Goal: Find specific page/section: Find specific page/section

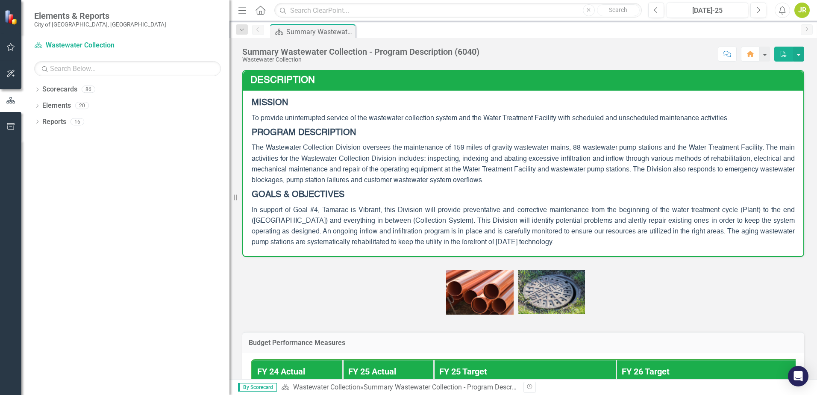
drag, startPoint x: 128, startPoint y: 126, endPoint x: 229, endPoint y: 135, distance: 101.7
click at [229, 135] on div "Resize" at bounding box center [232, 197] width 7 height 395
click at [37, 88] on icon "Dropdown" at bounding box center [37, 90] width 6 height 5
click at [43, 105] on icon "Dropdown" at bounding box center [41, 105] width 6 height 5
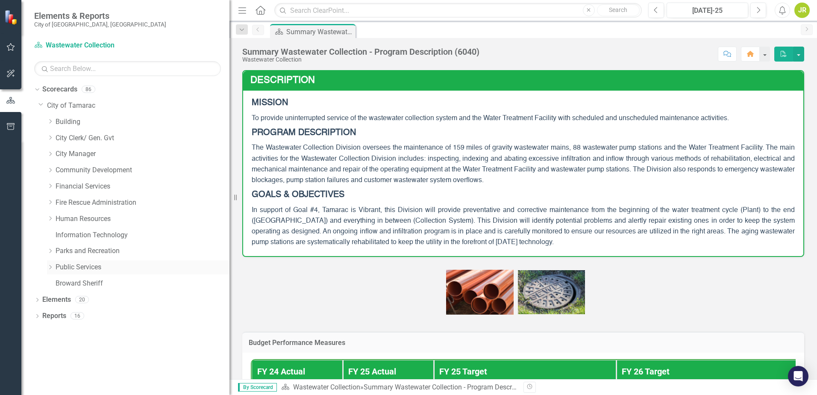
click at [50, 268] on icon "Dropdown" at bounding box center [50, 267] width 6 height 5
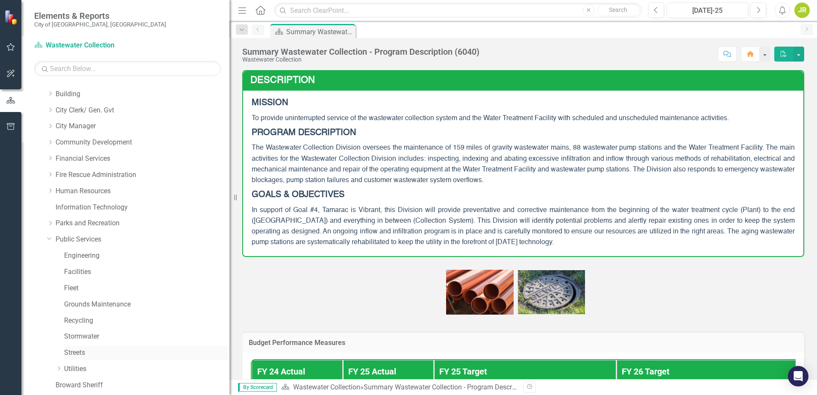
scroll to position [59, 0]
click at [58, 336] on icon "Dropdown" at bounding box center [59, 336] width 6 height 5
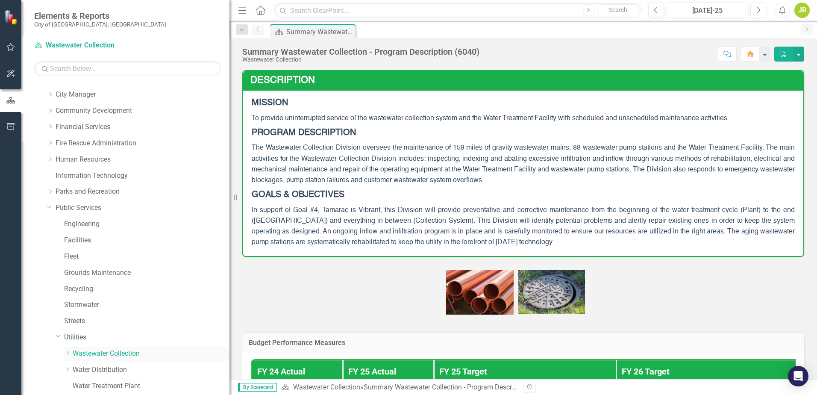
click at [67, 354] on icon "Dropdown" at bounding box center [67, 352] width 6 height 5
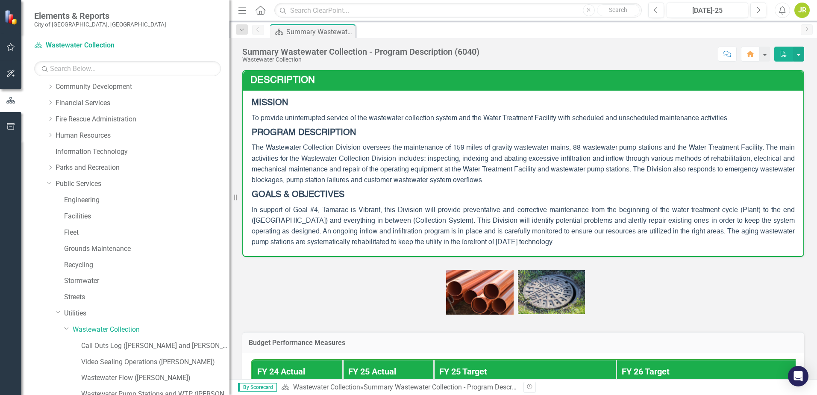
scroll to position [102, 0]
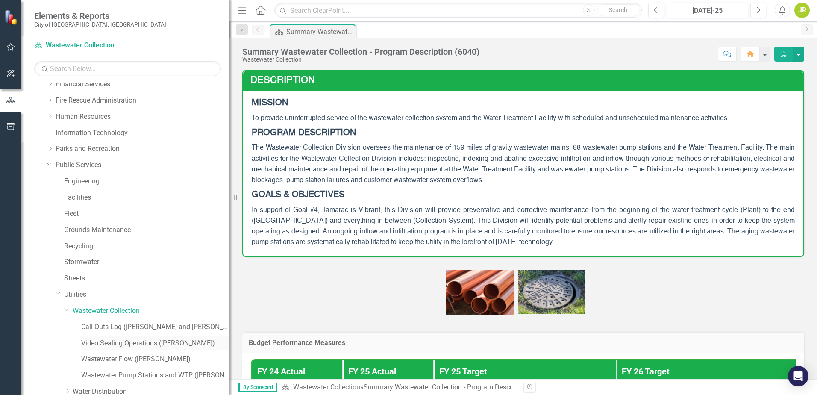
click at [103, 345] on link "Video Sealing Operations ([PERSON_NAME])" at bounding box center [155, 343] width 148 height 10
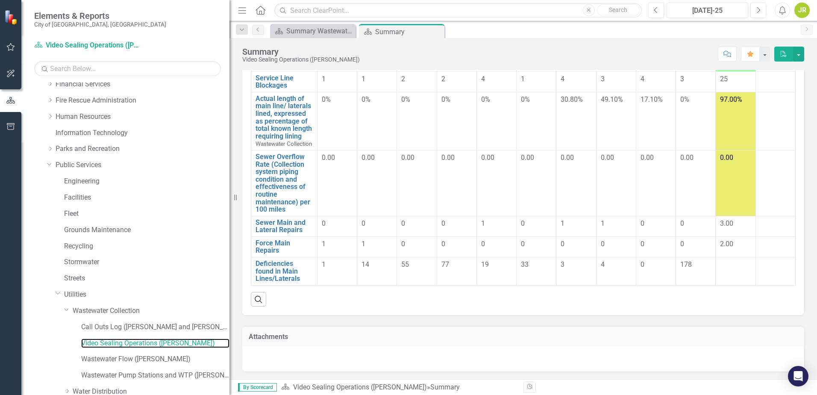
scroll to position [165, 0]
click at [280, 271] on link "Deficiencies found in Main Lines/Laterals" at bounding box center [284, 270] width 57 height 23
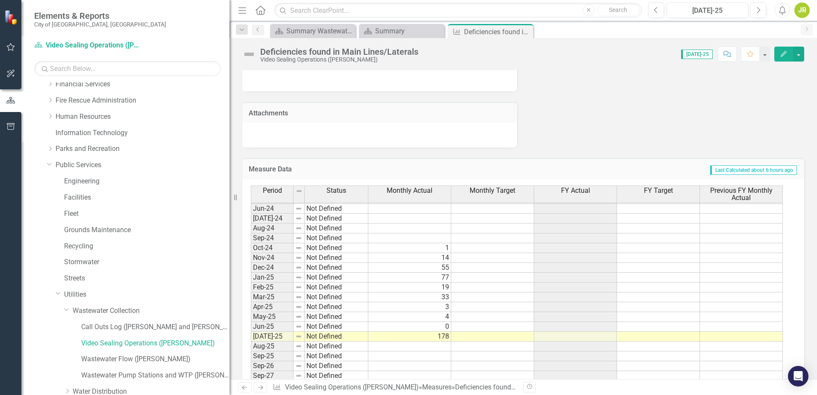
scroll to position [365, 0]
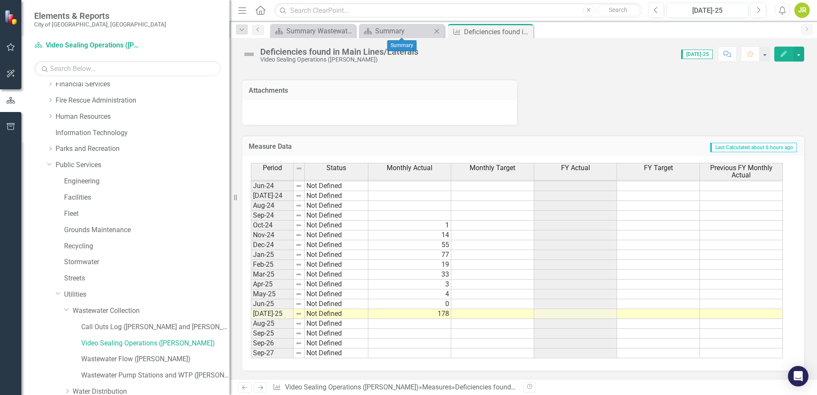
click at [436, 32] on icon at bounding box center [437, 31] width 5 height 5
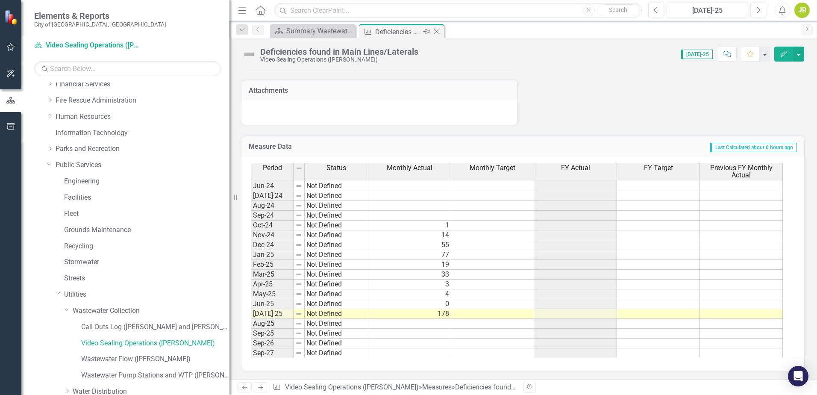
click at [435, 32] on icon "Close" at bounding box center [436, 31] width 9 height 7
